Goal: Find specific page/section: Find specific page/section

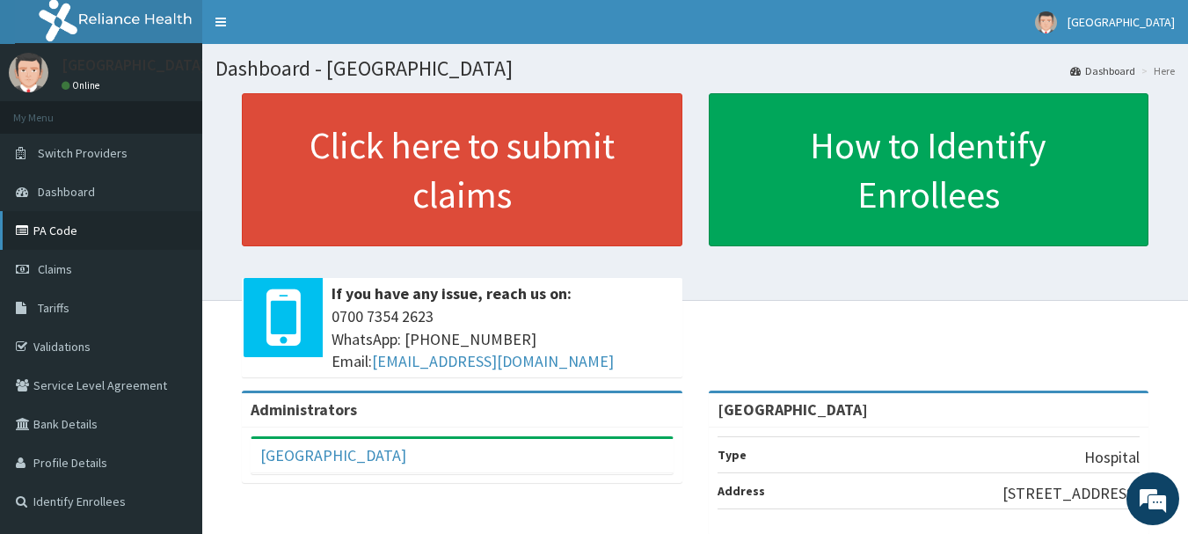
click at [55, 243] on link "PA Code" at bounding box center [101, 230] width 202 height 39
click at [54, 240] on link "PA Code" at bounding box center [101, 230] width 202 height 39
